Goal: Information Seeking & Learning: Find specific fact

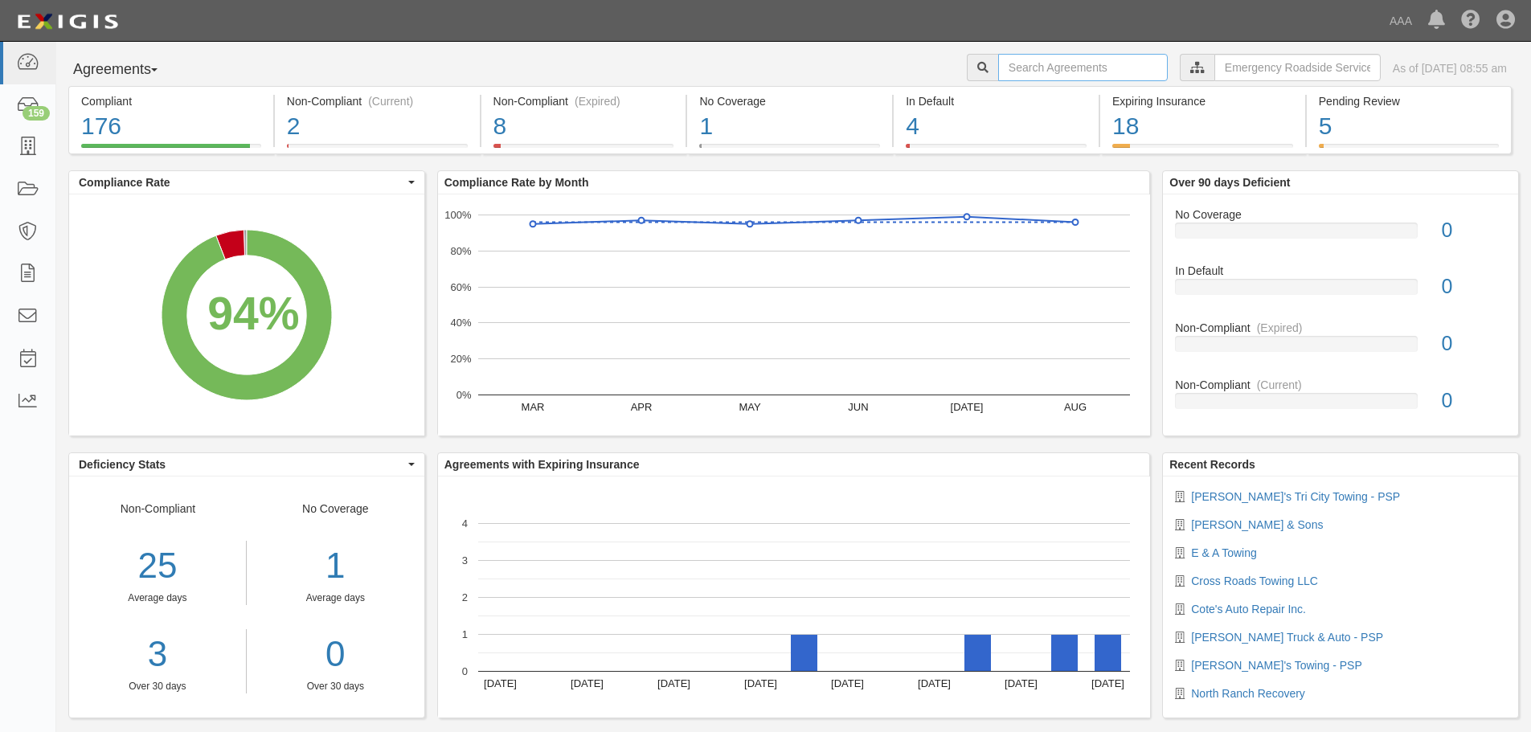
click at [1062, 63] on input "text" at bounding box center [1083, 67] width 170 height 27
paste input "Mike Cowett's Towing Service"
type input "Mike Cowett's Towing Service"
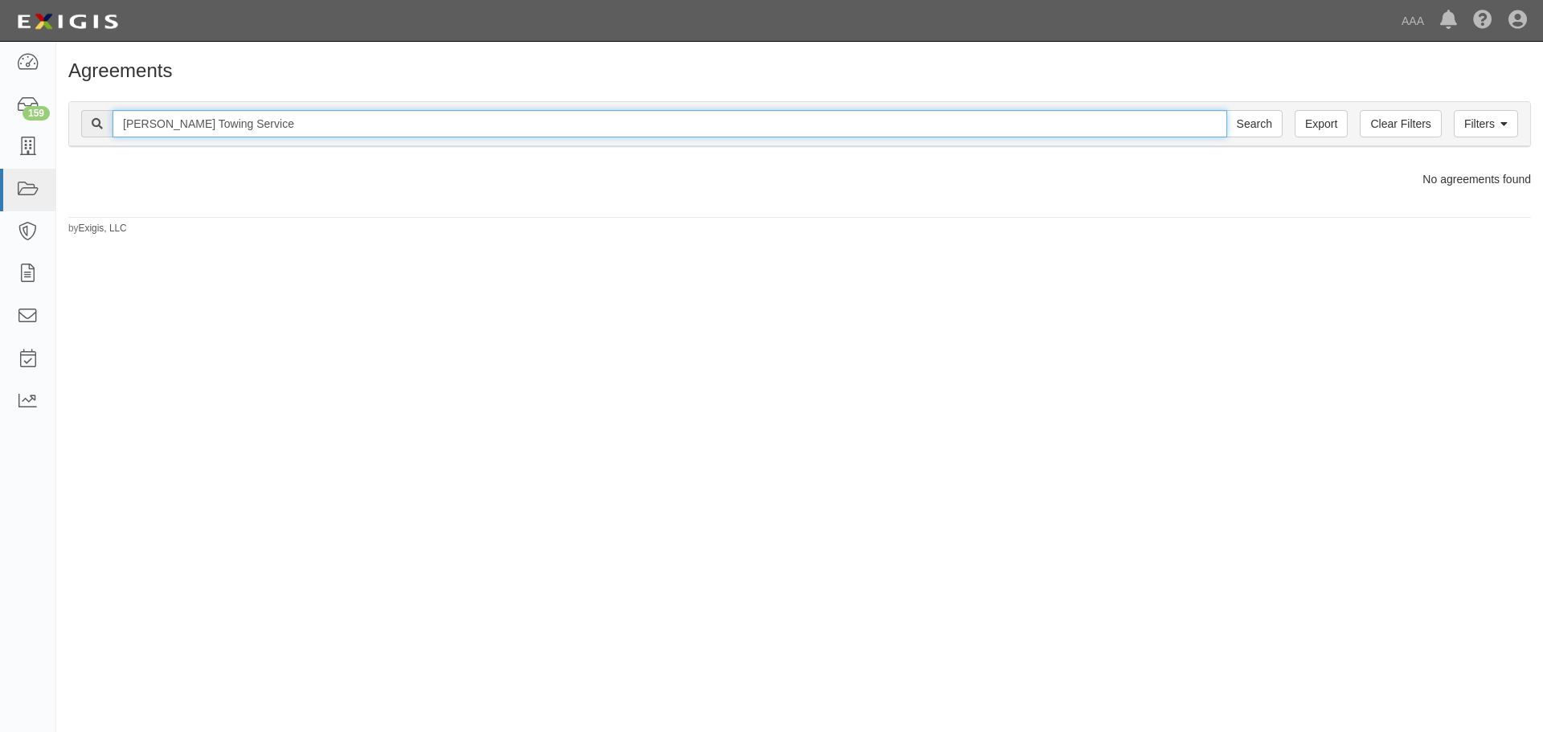
drag, startPoint x: 0, startPoint y: 0, endPoint x: 150, endPoint y: 123, distance: 194.2
click at [150, 123] on input "Mike Cowett's Towing Service" at bounding box center [670, 123] width 1115 height 27
click at [324, 121] on input "Mike Cowett's Towing Service" at bounding box center [670, 123] width 1115 height 27
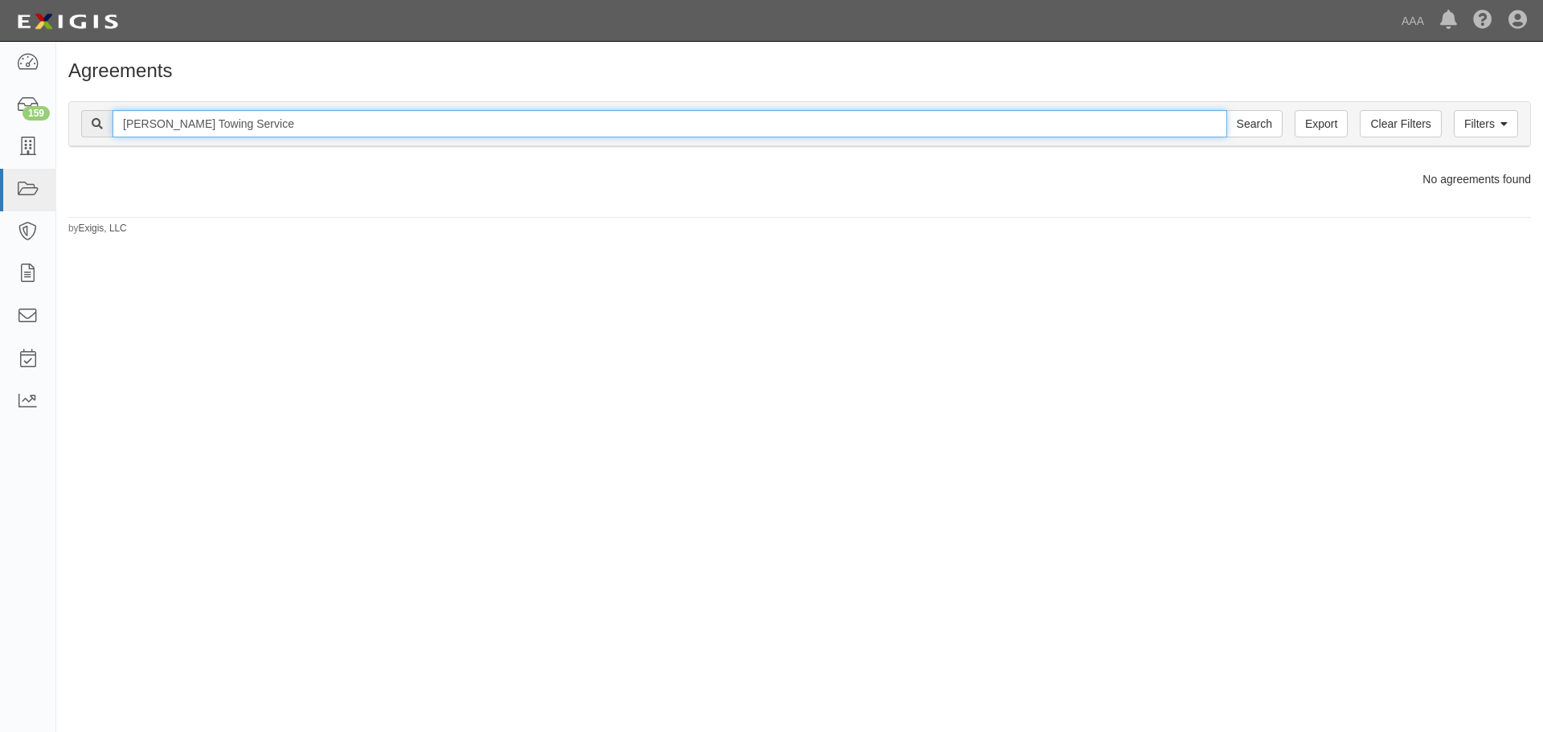
click at [324, 121] on input "Mike Cowett's Towing Service" at bounding box center [670, 123] width 1115 height 27
click at [324, 121] on input "[PERSON_NAME] Towing Service" at bounding box center [670, 123] width 1115 height 27
click at [334, 123] on input "[PERSON_NAME] Towing Service" at bounding box center [670, 123] width 1115 height 27
type input "Mike"
click at [1227, 110] on input "Search" at bounding box center [1255, 123] width 56 height 27
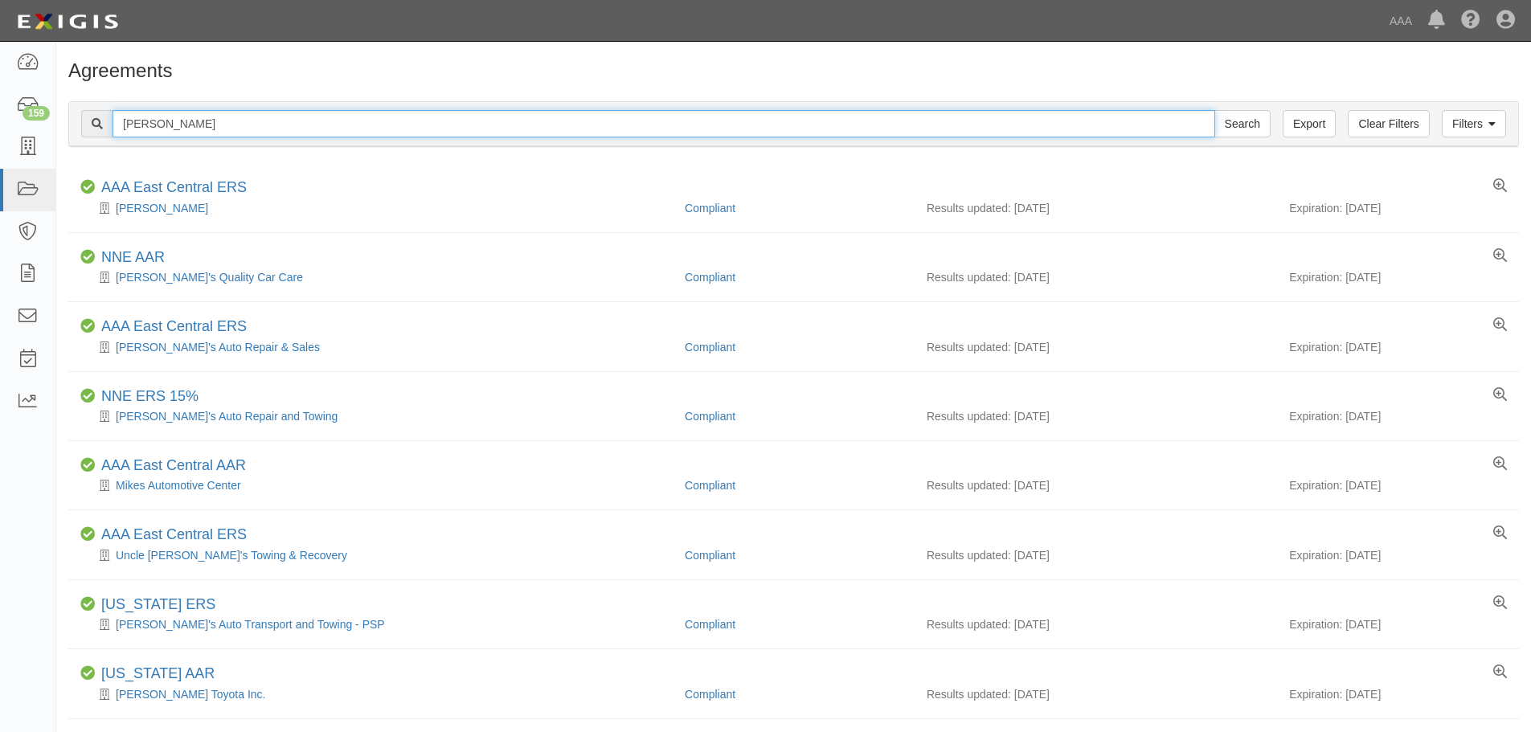
click at [396, 124] on input "Mike" at bounding box center [664, 123] width 1103 height 27
type input "Mike Cowett"
click at [1215, 110] on input "Search" at bounding box center [1243, 123] width 56 height 27
